Goal: Information Seeking & Learning: Learn about a topic

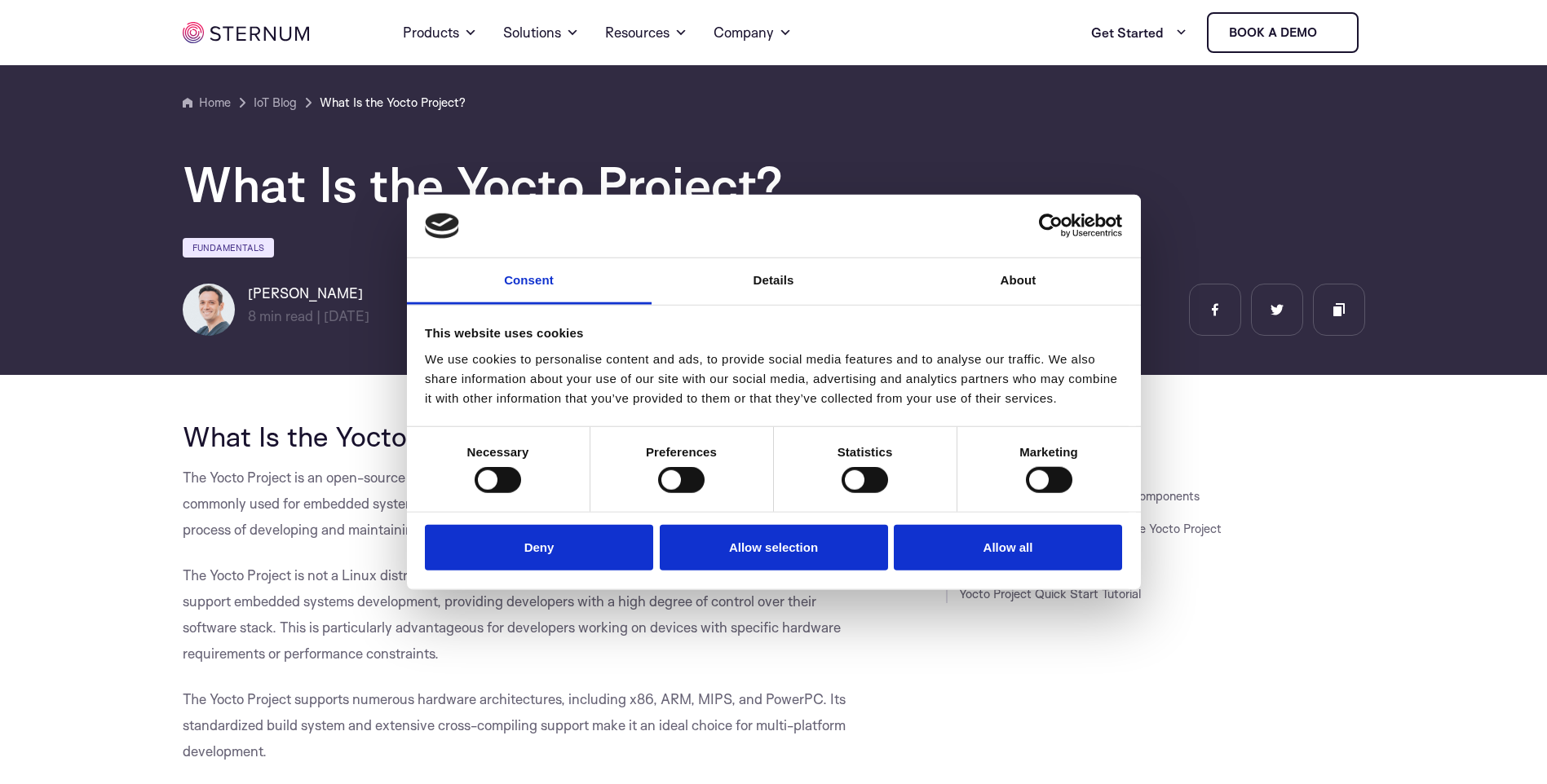
scroll to position [244, 0]
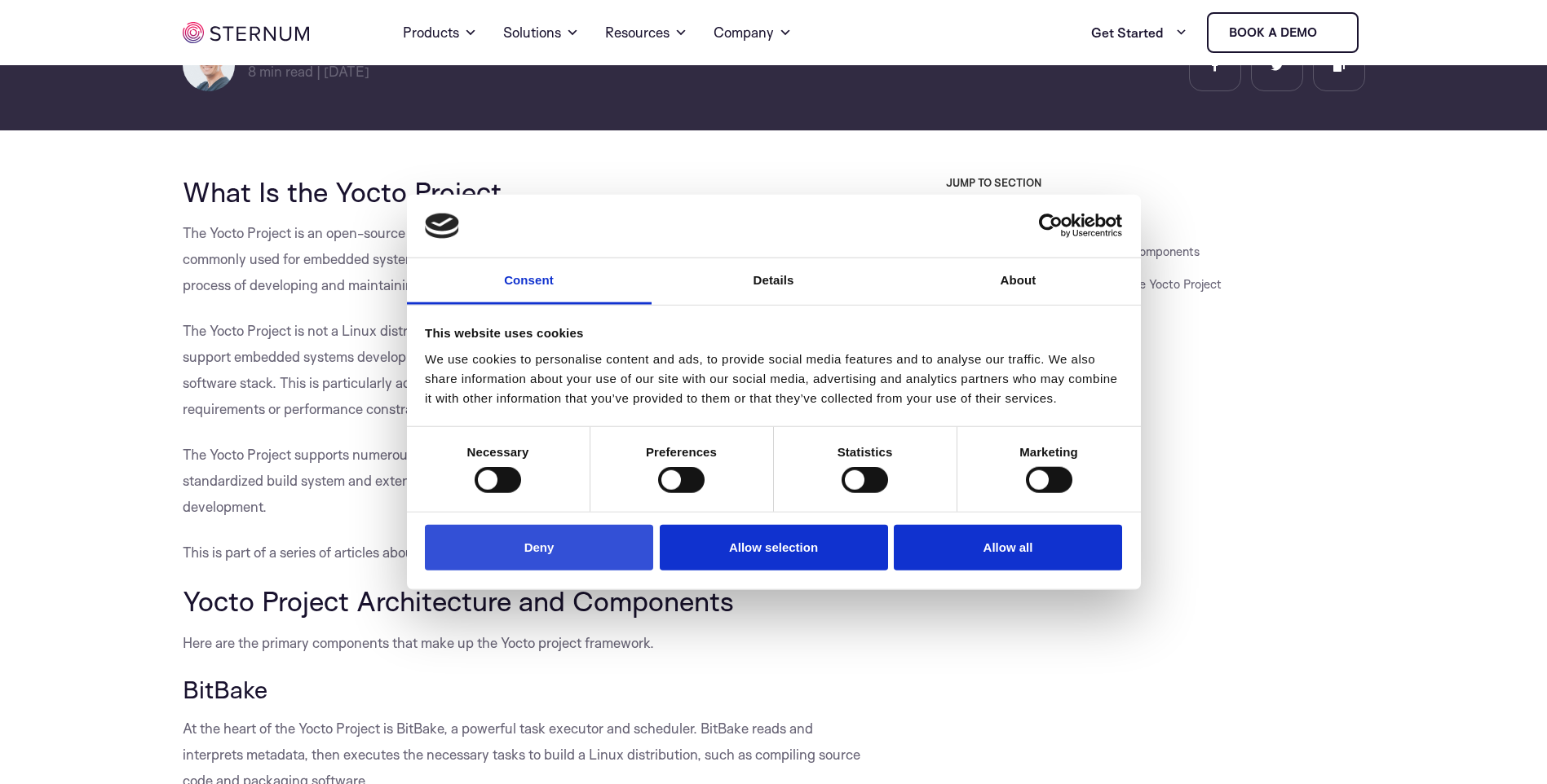
click at [549, 543] on button "Deny" at bounding box center [538, 546] width 229 height 46
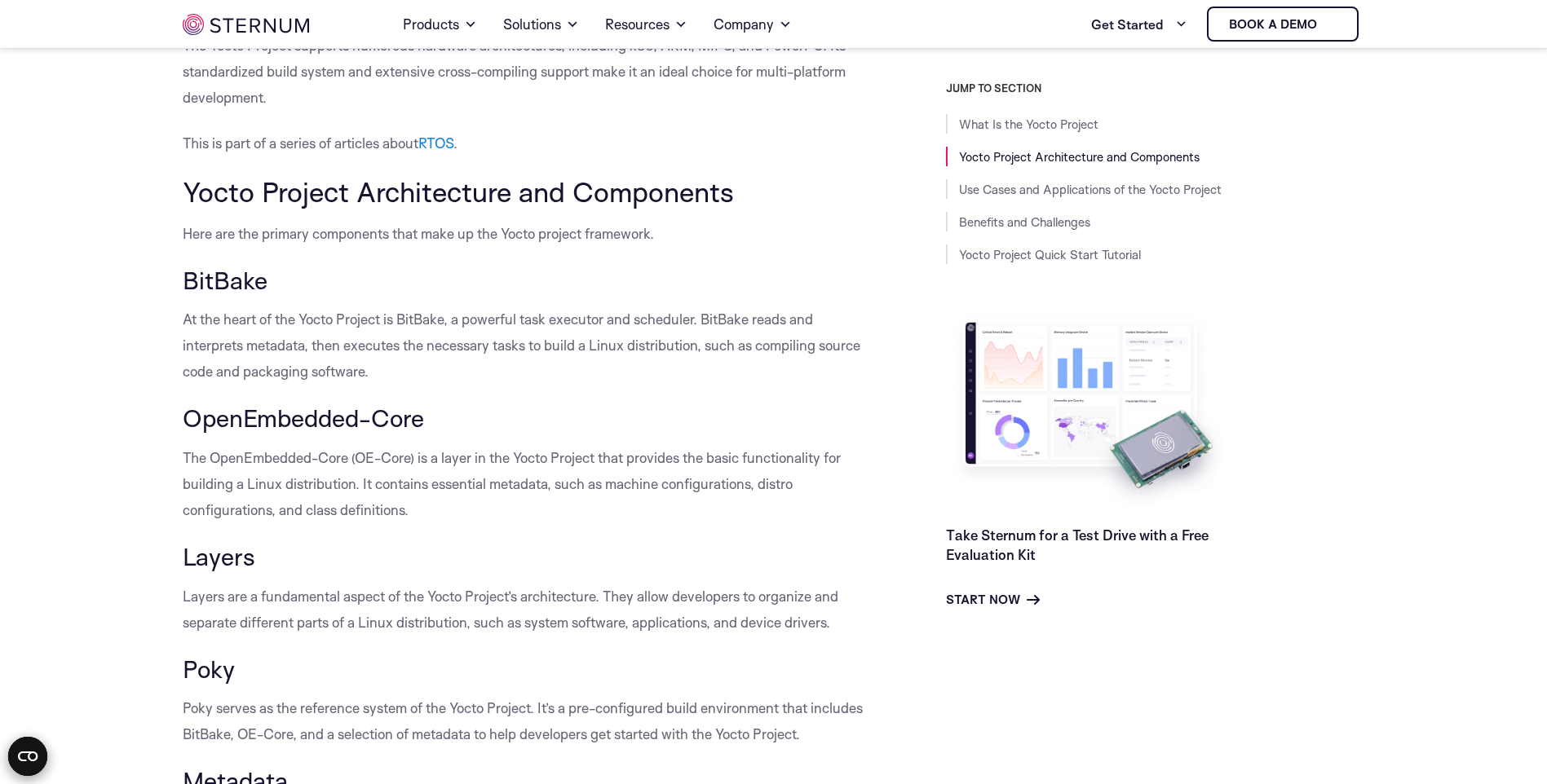
scroll to position [640, 0]
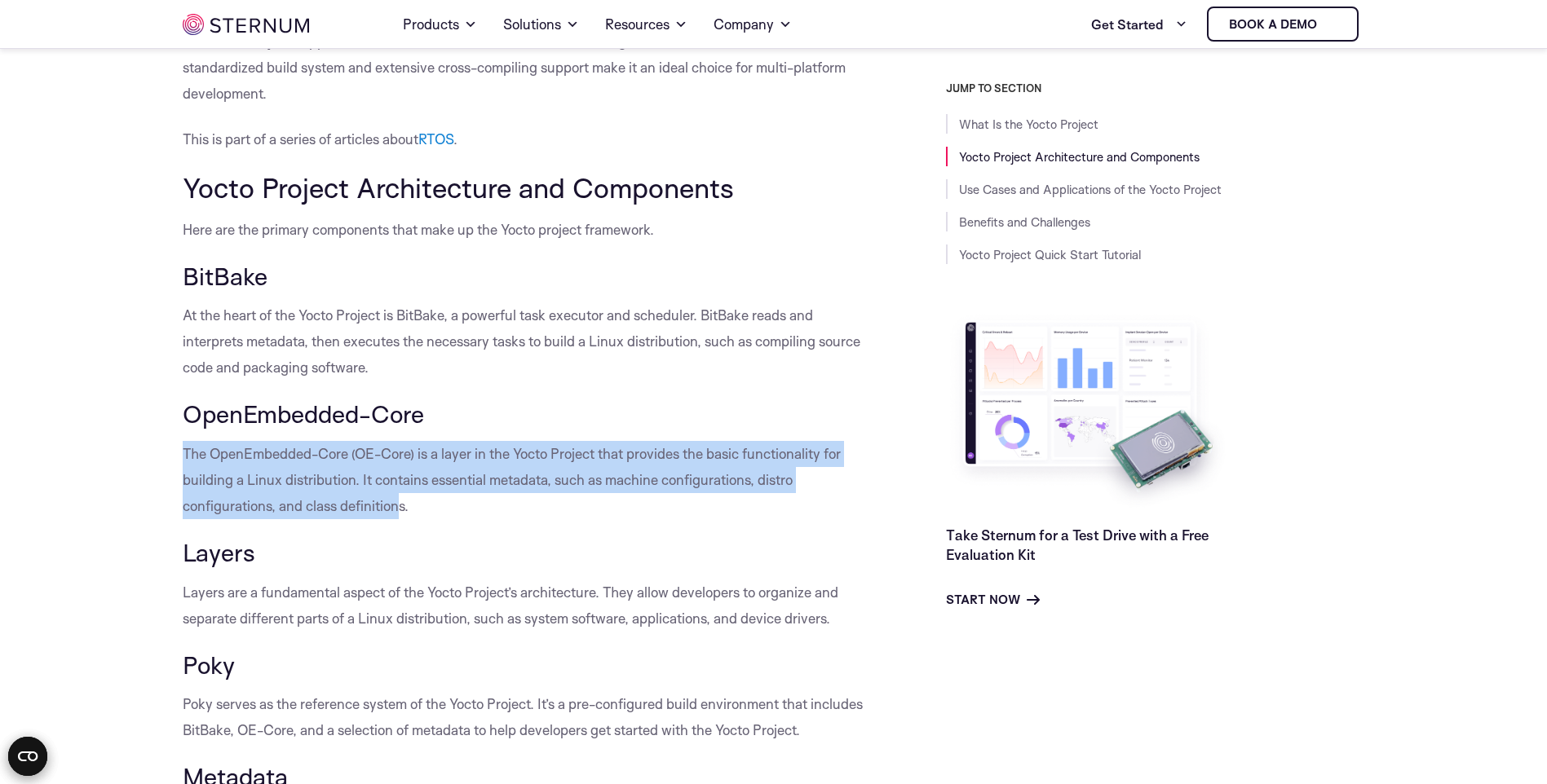
drag, startPoint x: 398, startPoint y: 515, endPoint x: 134, endPoint y: 458, distance: 270.1
drag, startPoint x: 134, startPoint y: 458, endPoint x: 144, endPoint y: 459, distance: 10.0
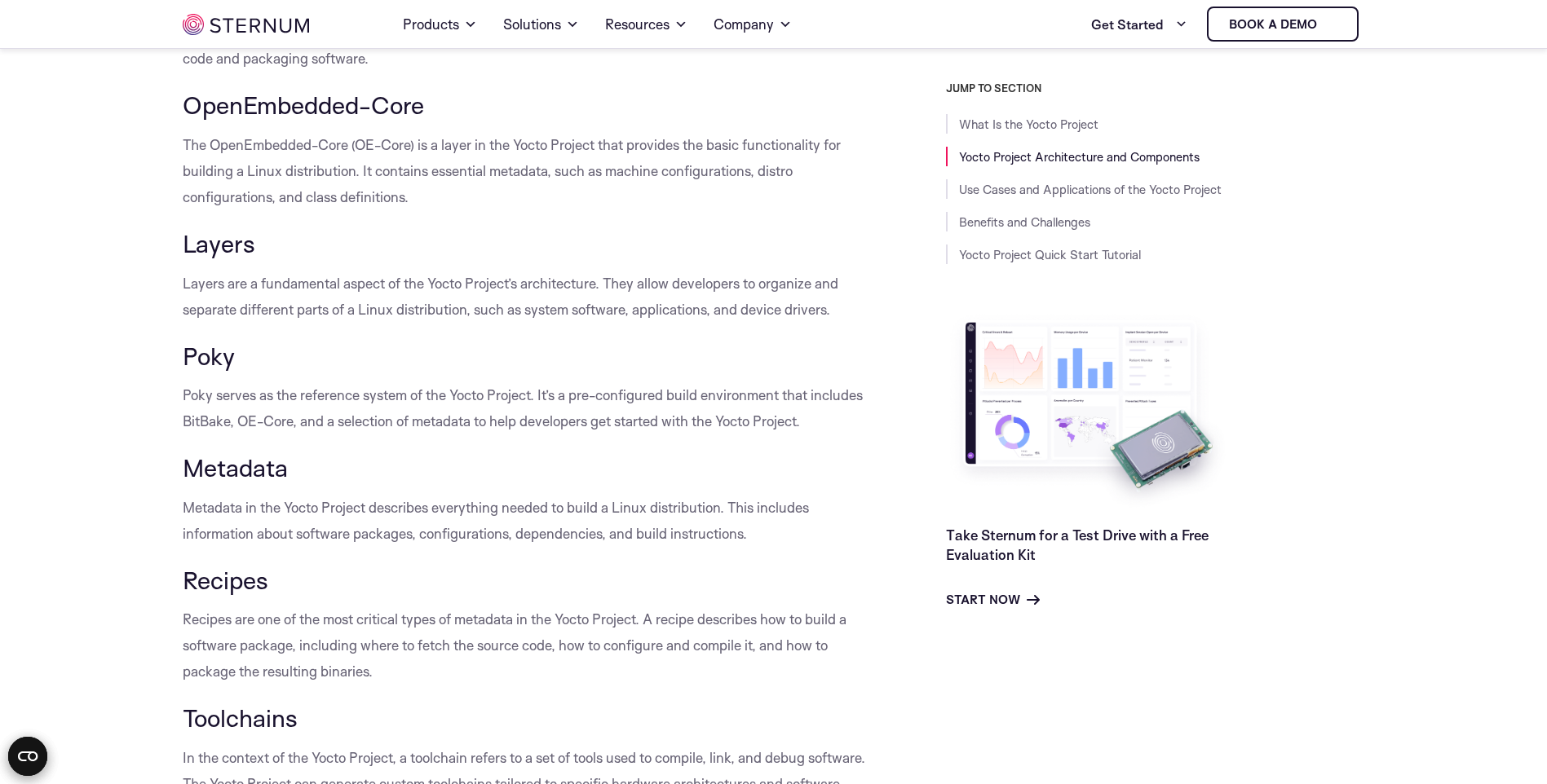
scroll to position [1048, 0]
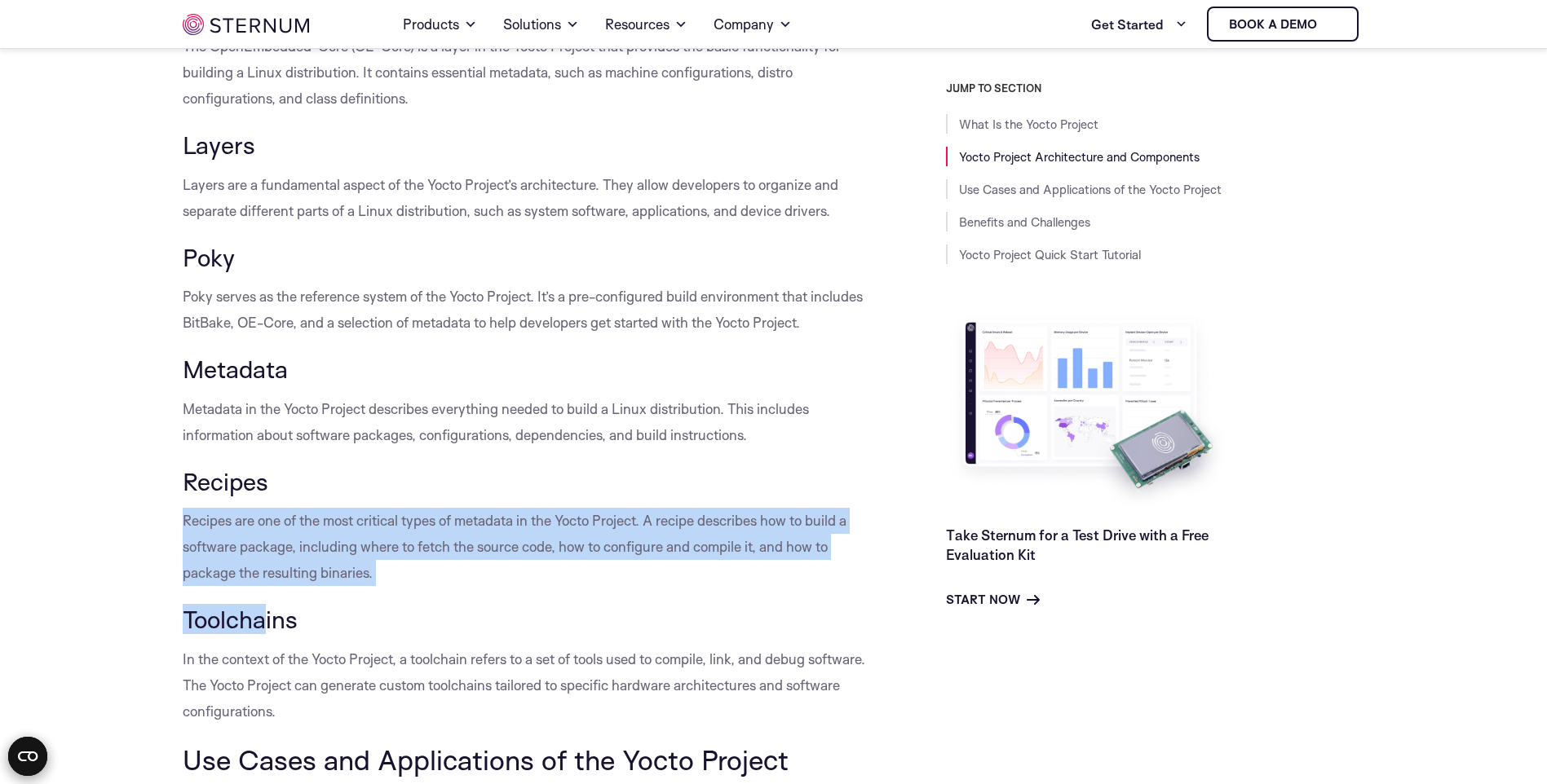
drag, startPoint x: 175, startPoint y: 507, endPoint x: 270, endPoint y: 595, distance: 129.5
click at [742, 538] on p "Recipes are one of the most critical types of metadata in the Yocto Project. A …" at bounding box center [527, 547] width 690 height 78
drag, startPoint x: 374, startPoint y: 568, endPoint x: 96, endPoint y: 499, distance: 286.4
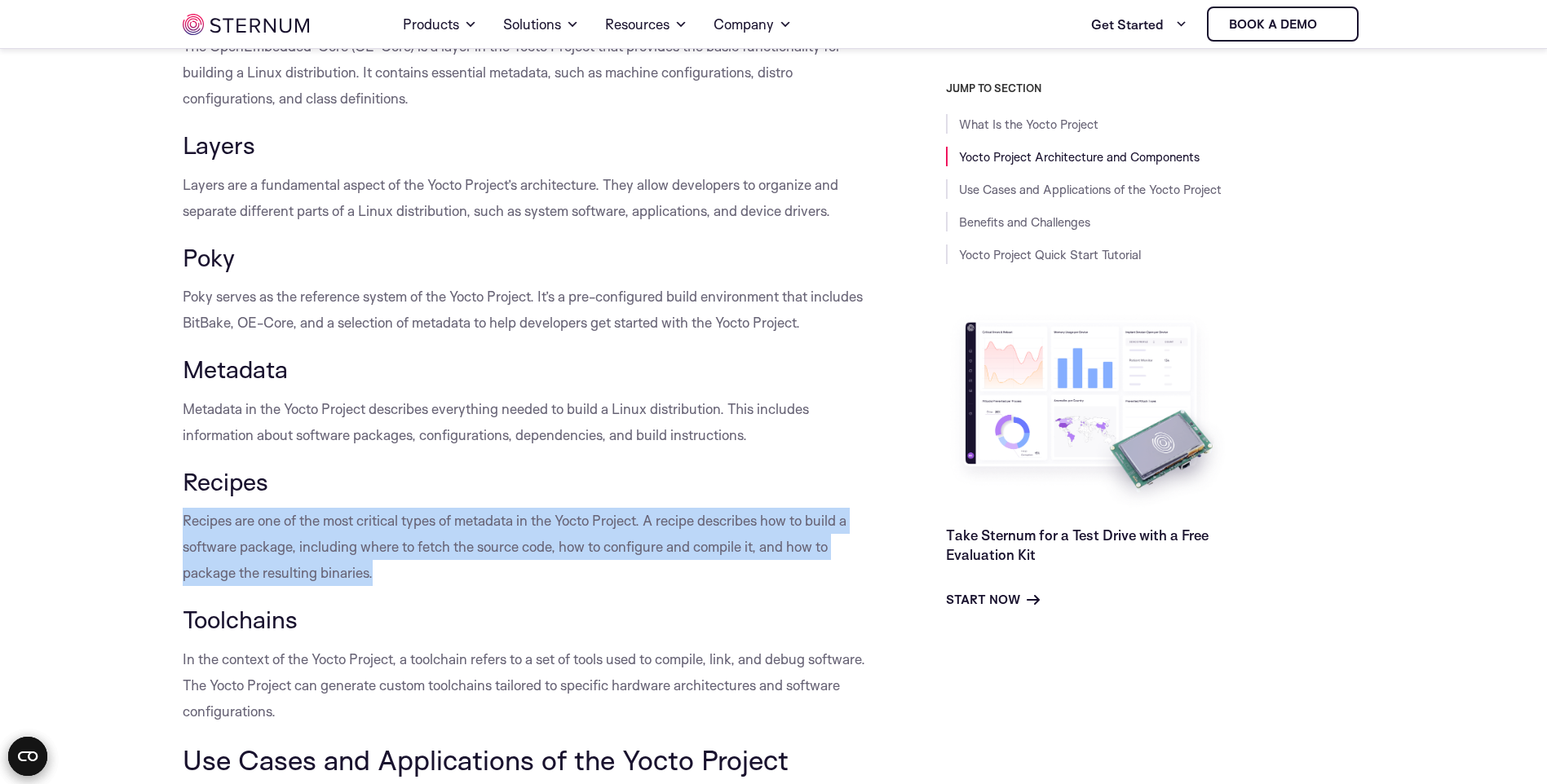
drag, startPoint x: 96, startPoint y: 499, endPoint x: 231, endPoint y: 497, distance: 135.0
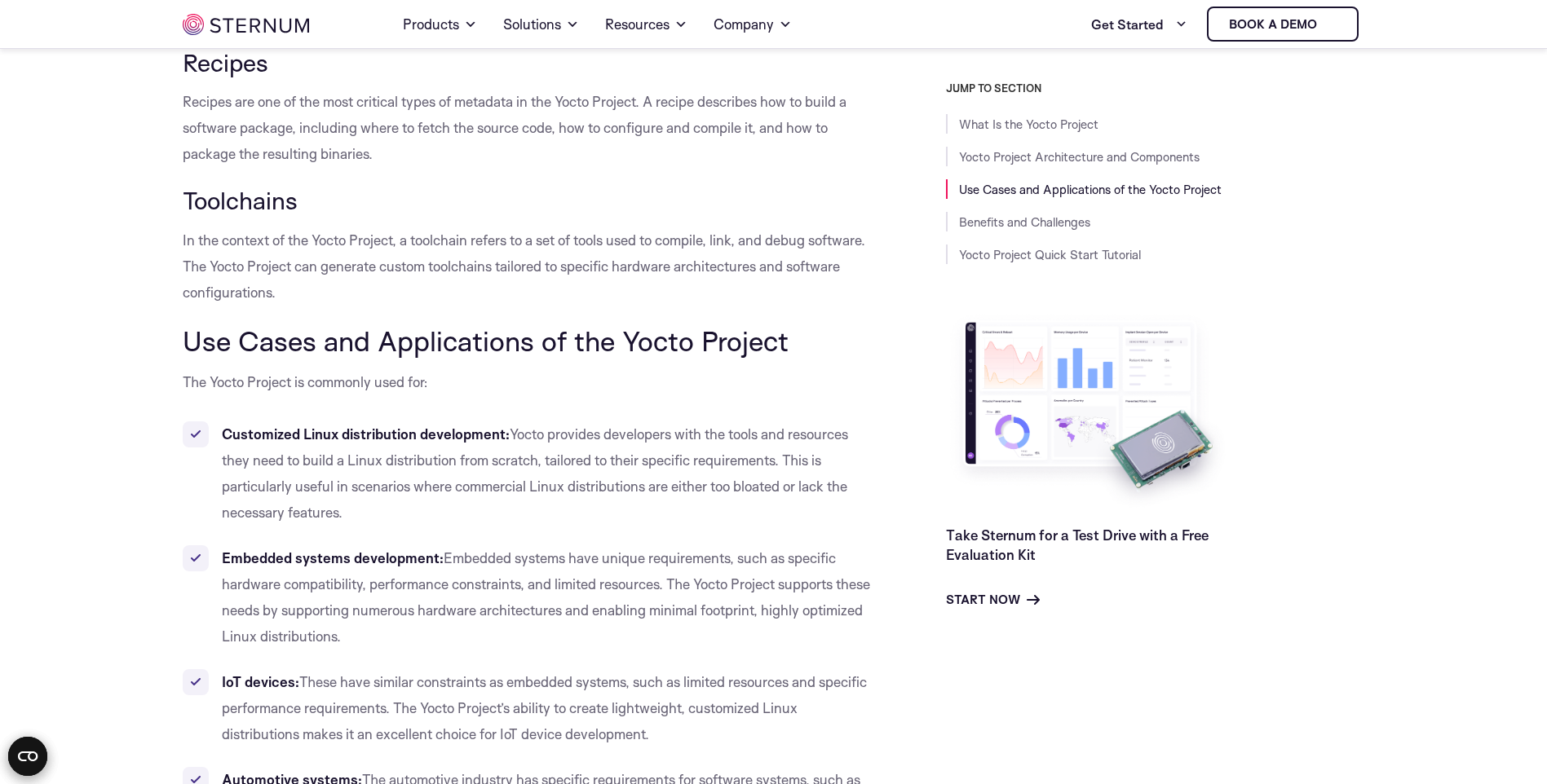
scroll to position [1537, 0]
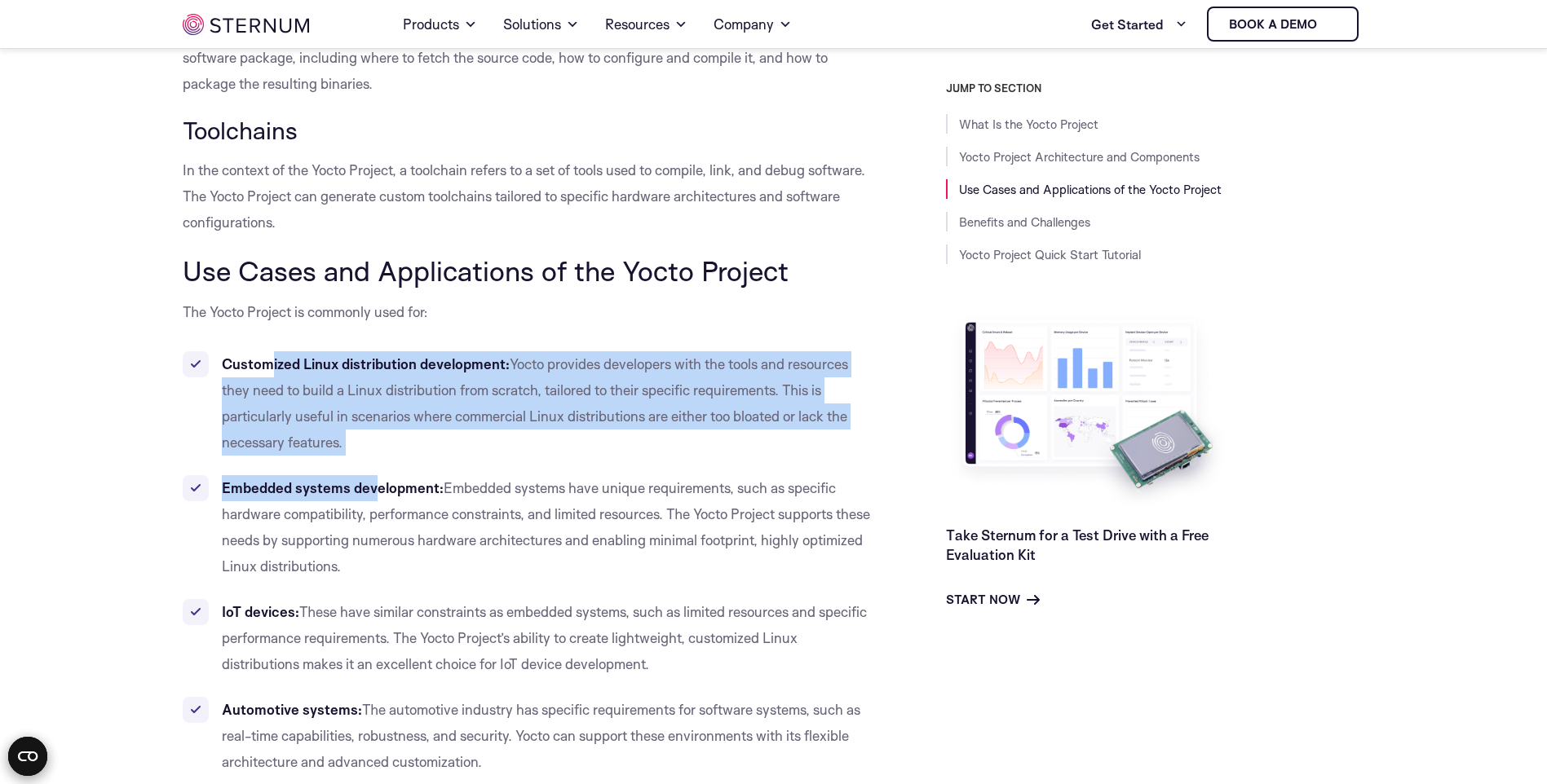
drag, startPoint x: 373, startPoint y: 462, endPoint x: 268, endPoint y: 374, distance: 137.0
click at [268, 374] on ul "Customized Linux distribution development: Yocto provides developers with the t…" at bounding box center [527, 563] width 690 height 423
drag, startPoint x: 268, startPoint y: 374, endPoint x: 318, endPoint y: 388, distance: 51.9
click at [268, 374] on li "Customized Linux distribution development: Yocto provides developers with the t…" at bounding box center [527, 403] width 690 height 105
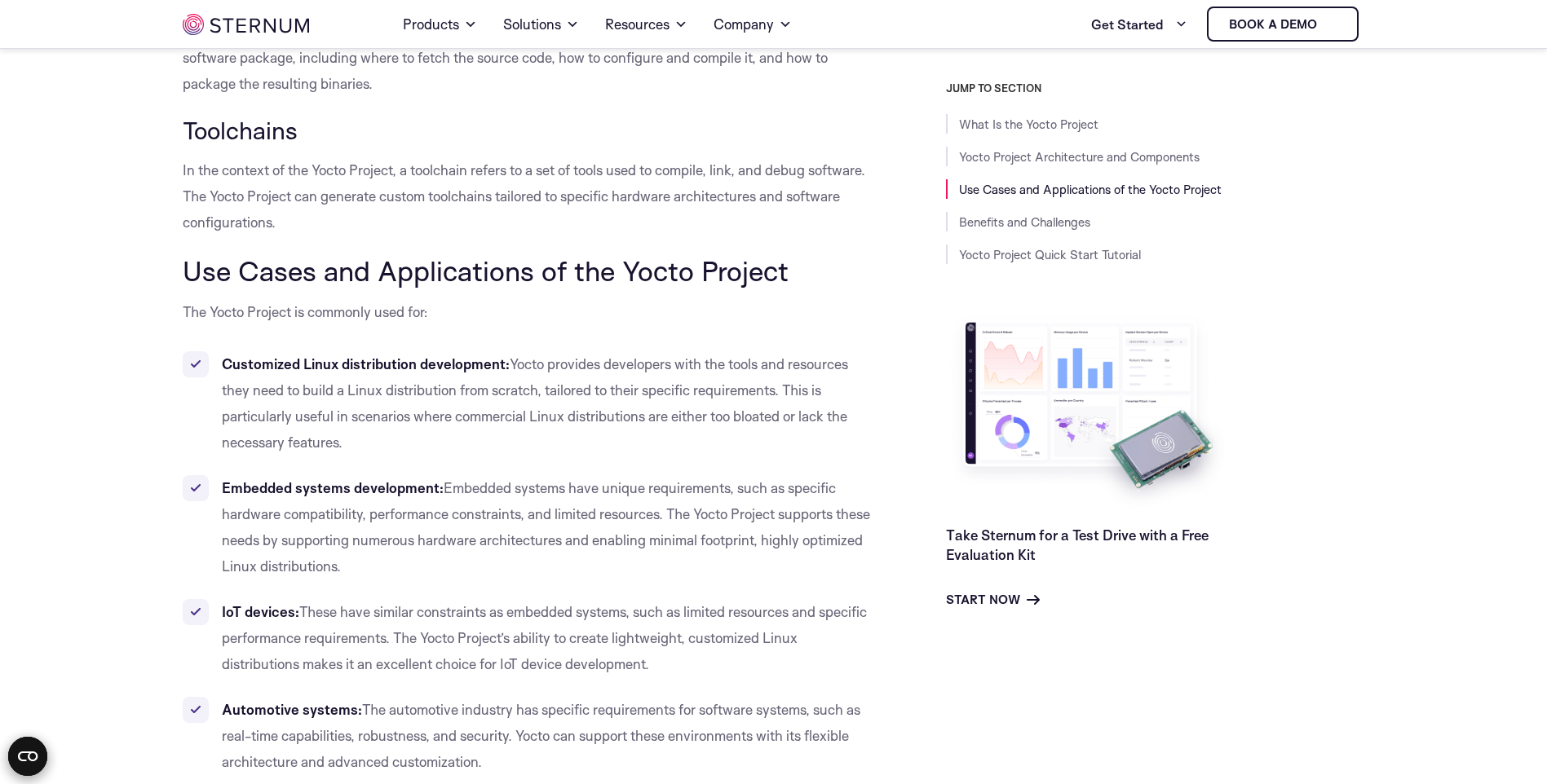
click at [360, 439] on li "Customized Linux distribution development: Yocto provides developers with the t…" at bounding box center [527, 403] width 690 height 105
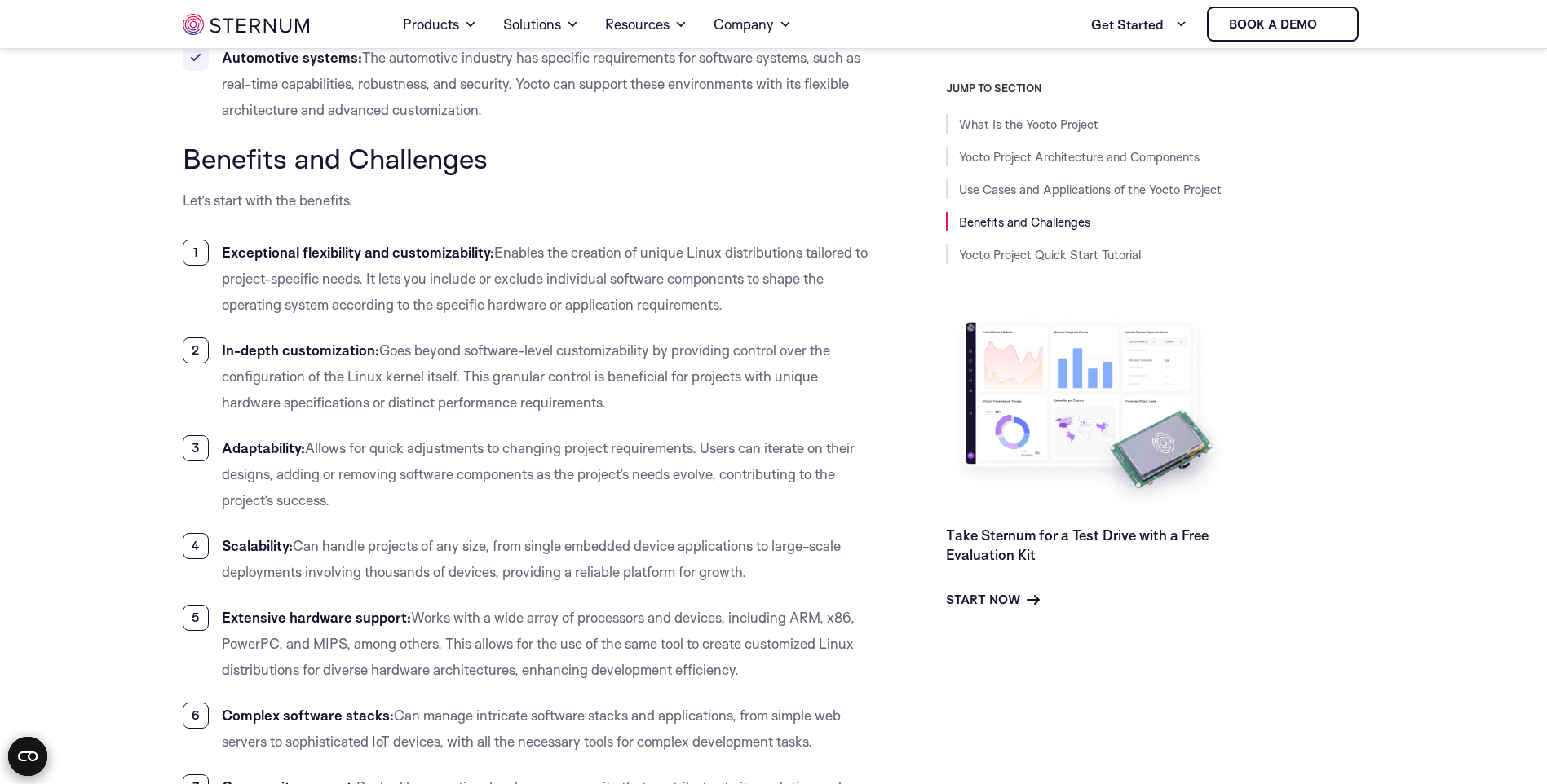
scroll to position [2270, 0]
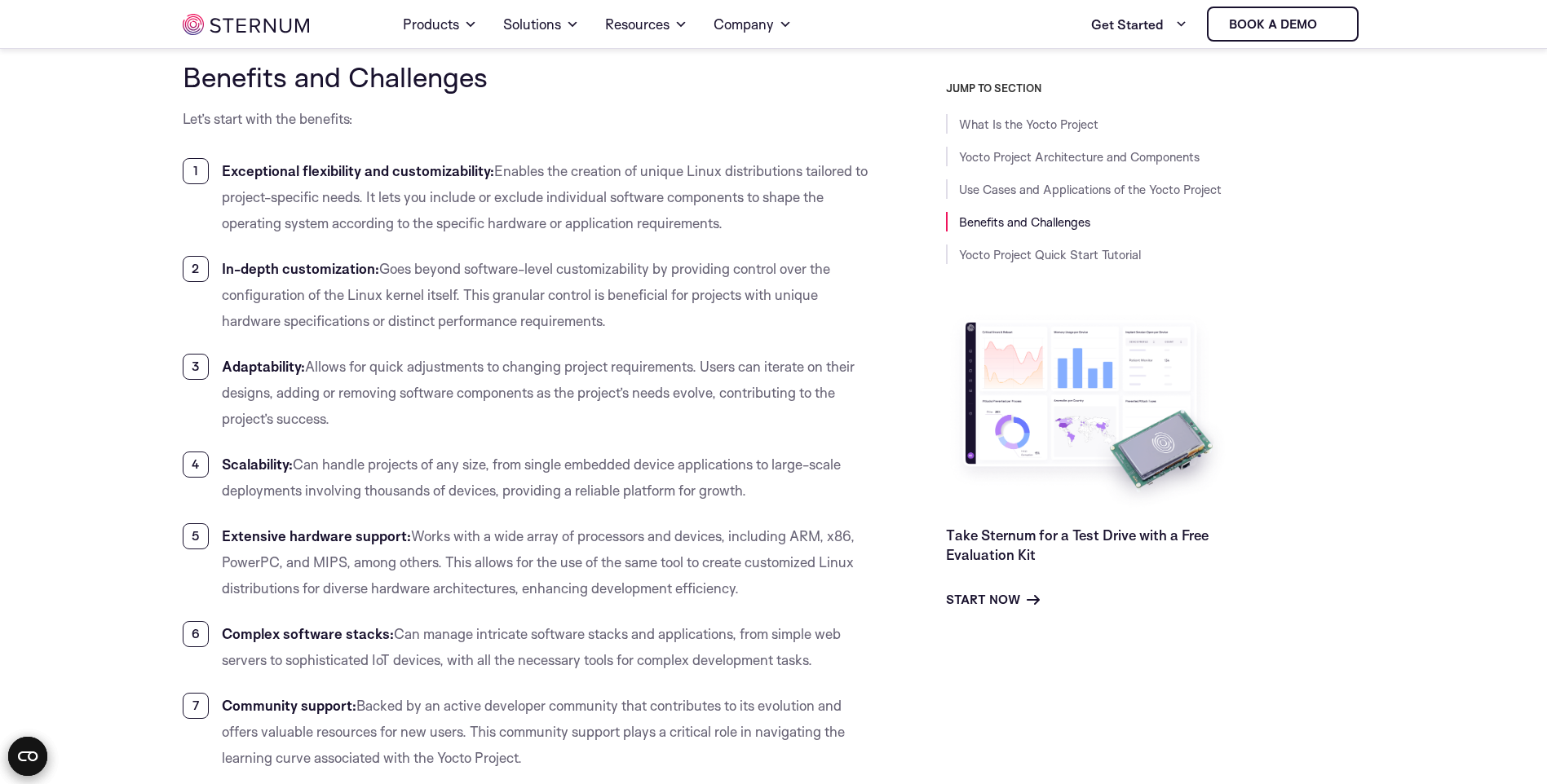
drag, startPoint x: 410, startPoint y: 542, endPoint x: 746, endPoint y: 594, distance: 340.0
click at [746, 594] on li "Extensive hardware support: Works with a wide array of processors and devices, …" at bounding box center [527, 563] width 690 height 78
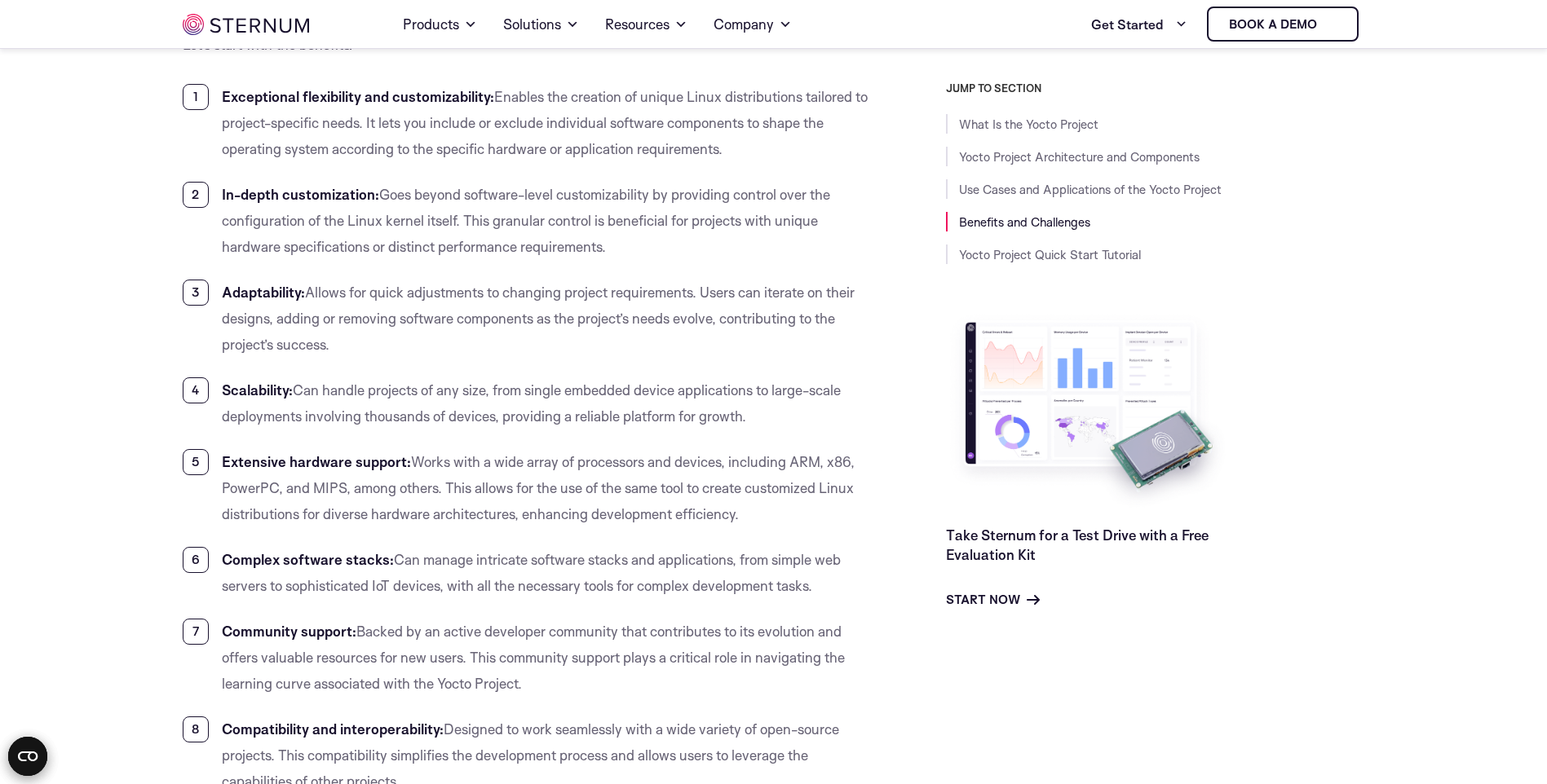
scroll to position [2433, 0]
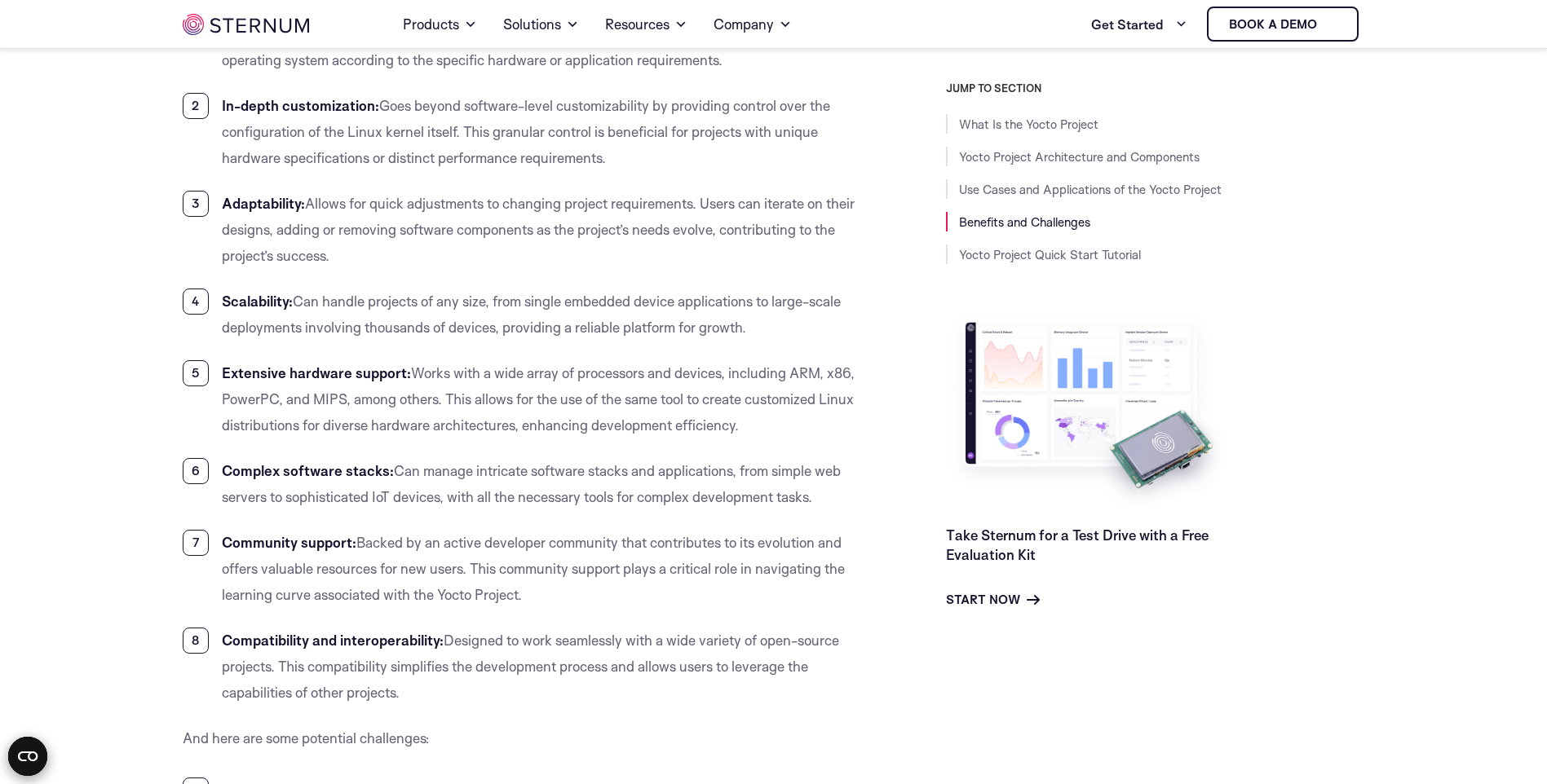
drag, startPoint x: 599, startPoint y: 583, endPoint x: 210, endPoint y: 524, distance: 393.4
click at [210, 524] on ol "Exceptional flexibility and customizability: Enables the creation of unique Lin…" at bounding box center [527, 351] width 690 height 710
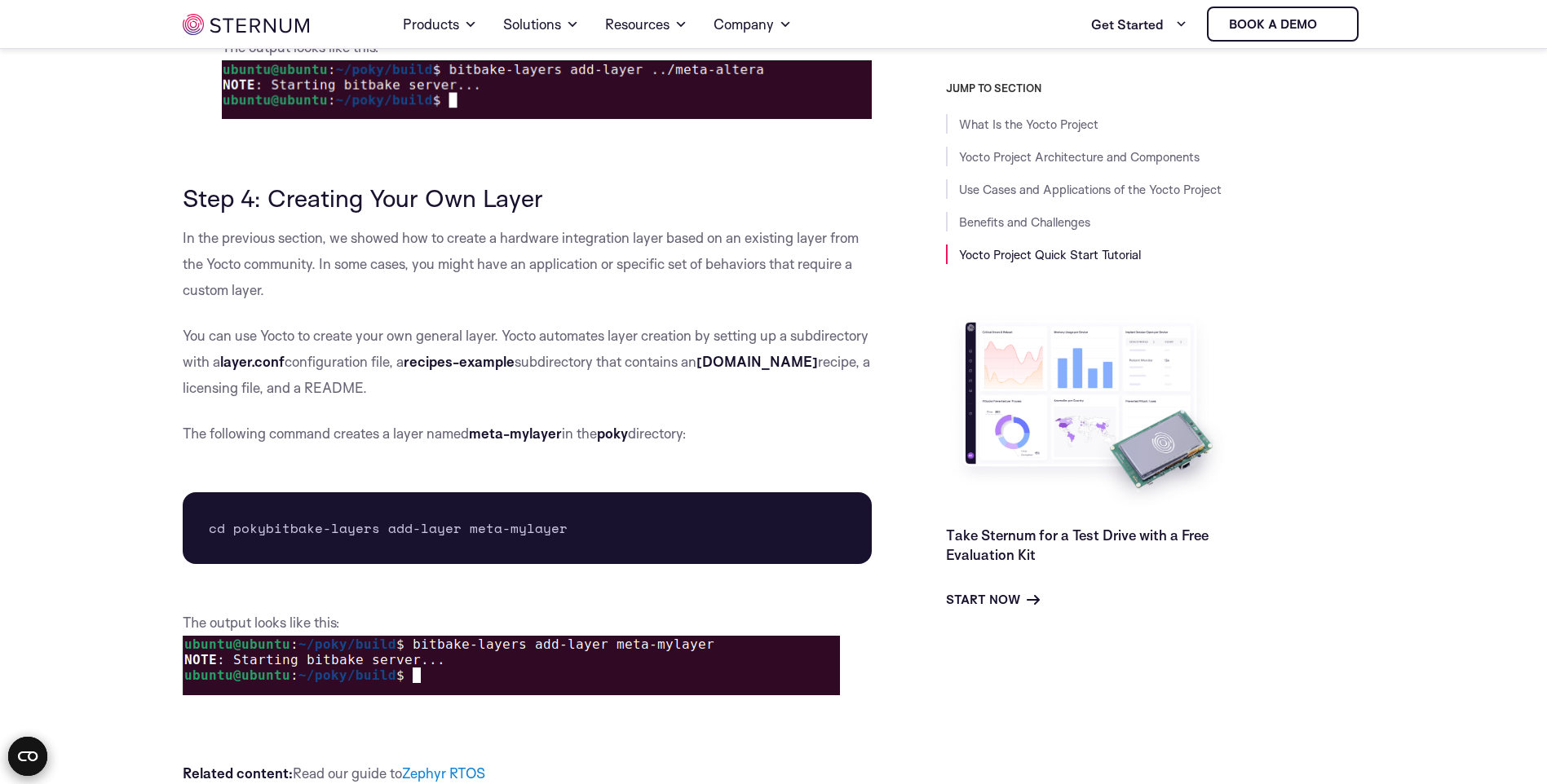
scroll to position [9146, 0]
